Goal: Find specific page/section: Find specific page/section

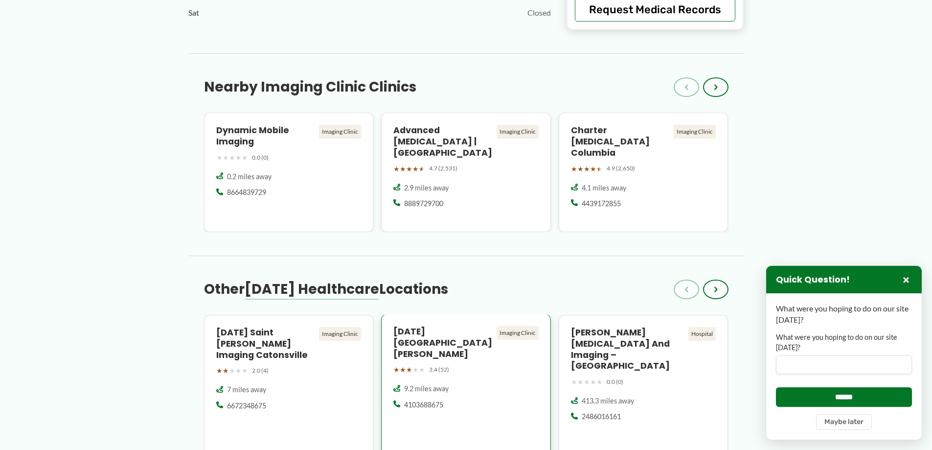
scroll to position [783, 0]
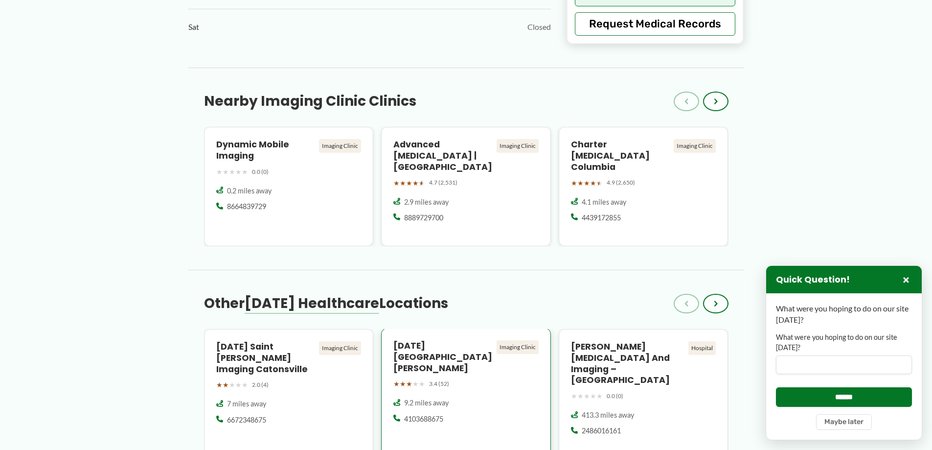
click at [430, 348] on h4 "[DATE] [GEOGRAPHIC_DATA][PERSON_NAME]" at bounding box center [442, 357] width 99 height 34
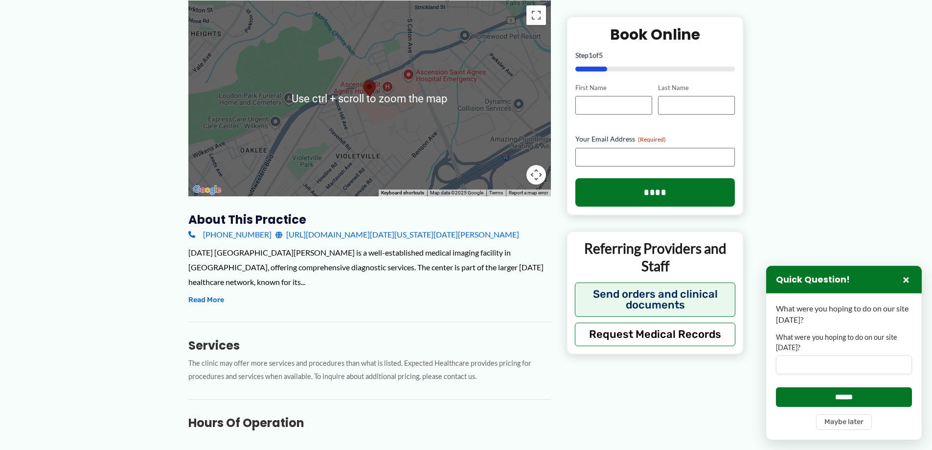
scroll to position [245, 0]
